Goal: Information Seeking & Learning: Learn about a topic

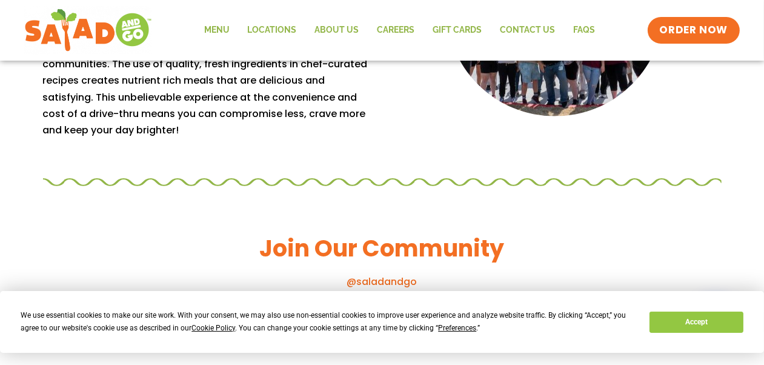
scroll to position [1121, 0]
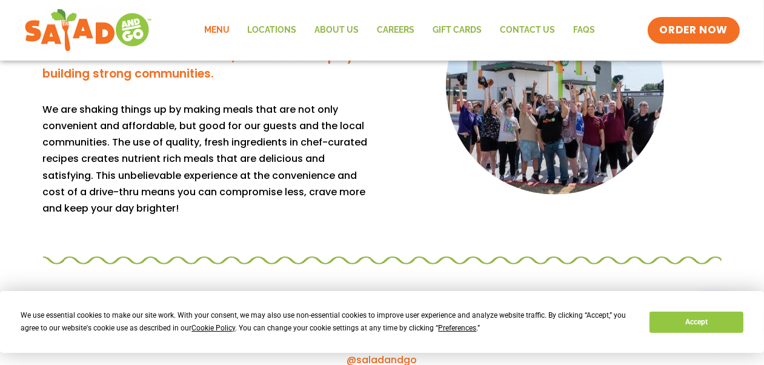
click at [224, 31] on link "Menu" at bounding box center [217, 30] width 44 height 28
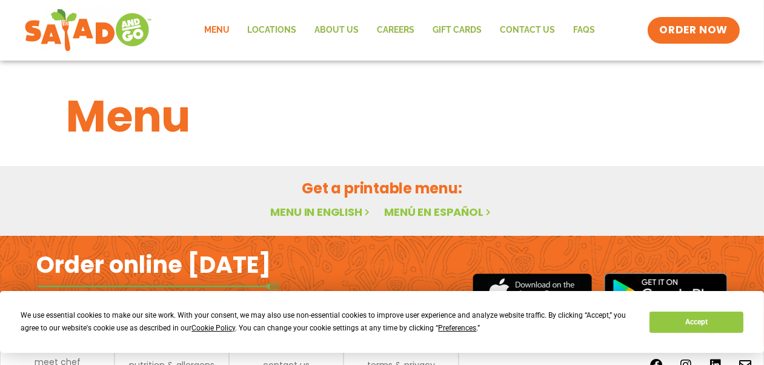
click at [320, 205] on link "Menu in English" at bounding box center [321, 211] width 102 height 15
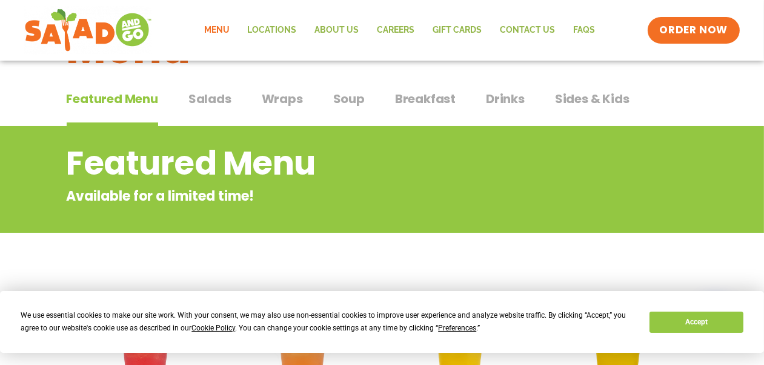
scroll to position [47, 0]
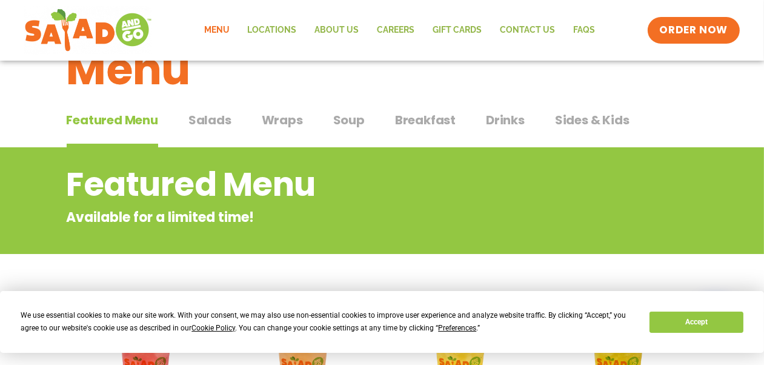
click at [219, 118] on span "Salads" at bounding box center [209, 120] width 43 height 18
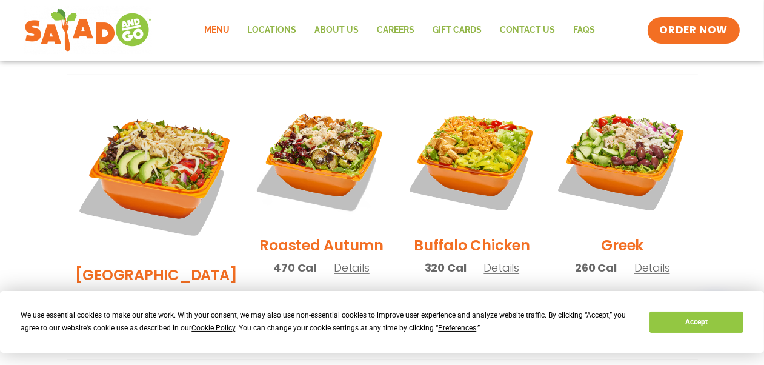
scroll to position [609, 0]
